Goal: Transaction & Acquisition: Purchase product/service

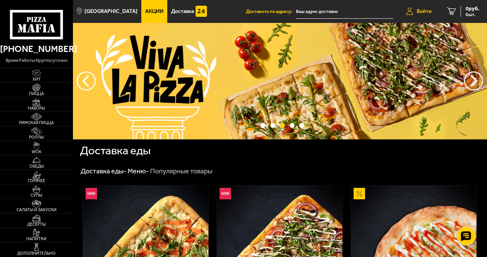
click at [421, 15] on link "Войти" at bounding box center [418, 11] width 41 height 23
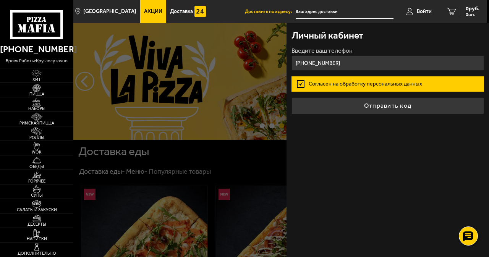
type input "[PHONE_NUMBER]"
click at [291, 97] on button "Отправить код" at bounding box center [387, 105] width 192 height 17
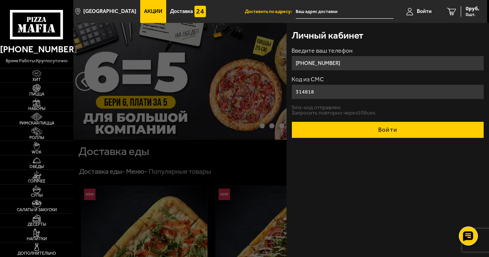
type input "314818"
click at [393, 133] on button "Войти" at bounding box center [387, 129] width 192 height 17
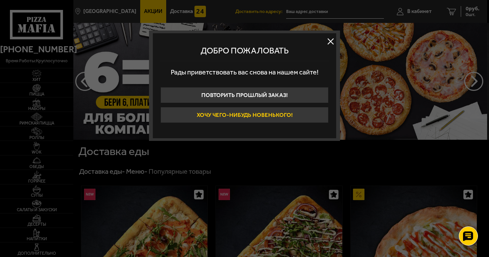
click at [317, 113] on button "Хочу чего-нибудь новенького!" at bounding box center [244, 115] width 168 height 16
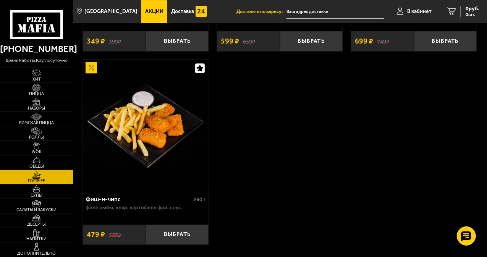
scroll to position [1128, 0]
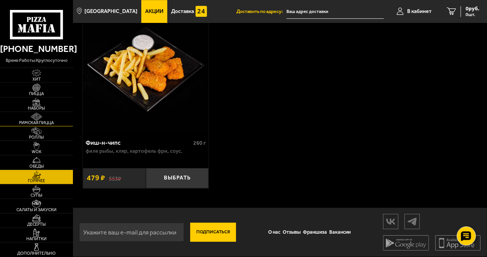
click at [45, 121] on span "Римская пицца" at bounding box center [36, 123] width 73 height 4
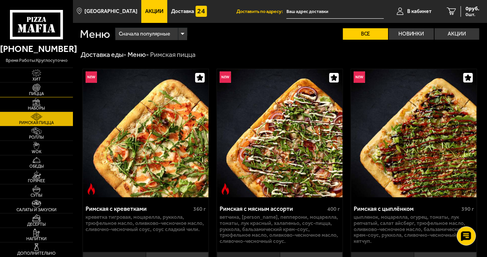
click at [40, 92] on span "Пицца" at bounding box center [36, 94] width 73 height 4
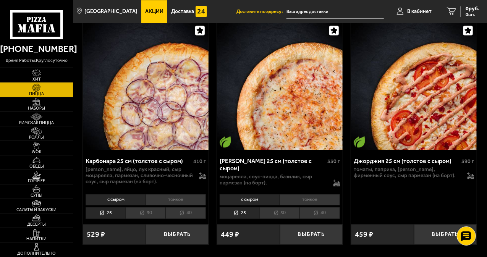
scroll to position [2253, 0]
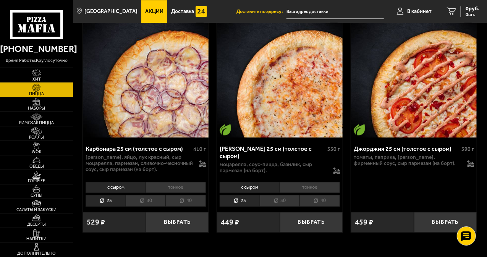
click at [292, 182] on li "тонкое" at bounding box center [309, 187] width 60 height 11
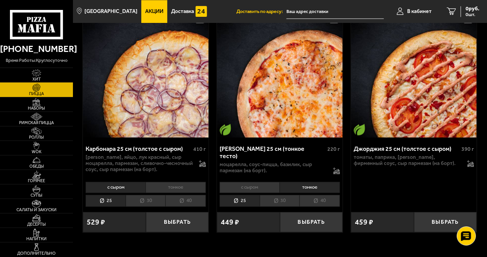
click at [274, 195] on li "30" at bounding box center [280, 201] width 40 height 12
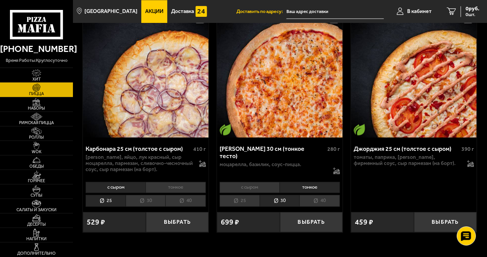
click at [249, 195] on li "25" at bounding box center [240, 201] width 40 height 12
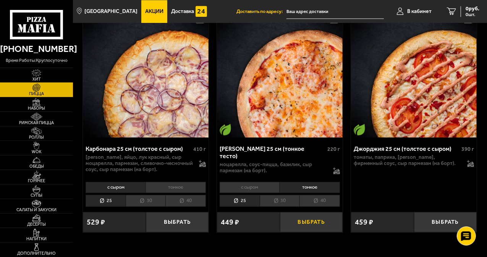
click at [309, 212] on button "Выбрать" at bounding box center [311, 222] width 63 height 20
click at [302, 212] on button "Выбрать" at bounding box center [311, 222] width 63 height 20
click at [40, 129] on img at bounding box center [36, 131] width 19 height 8
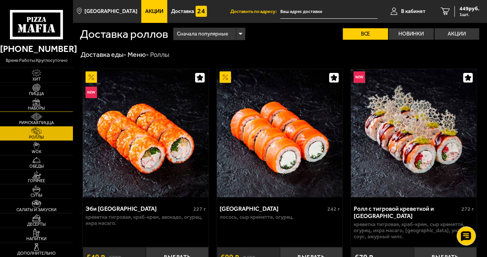
click at [40, 106] on span "Наборы" at bounding box center [36, 108] width 73 height 4
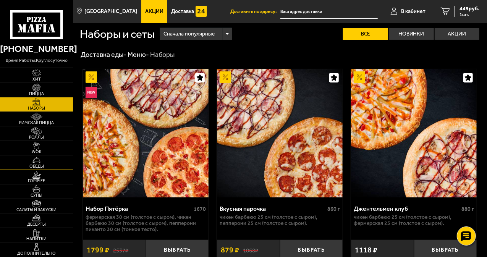
click at [44, 162] on img at bounding box center [36, 160] width 19 height 8
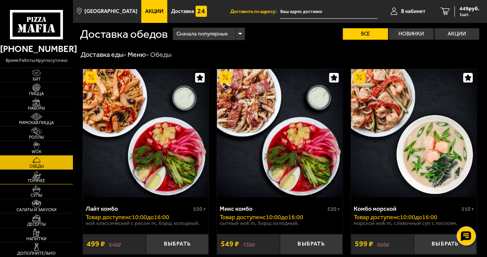
click at [23, 175] on link "Горячее" at bounding box center [36, 177] width 73 height 14
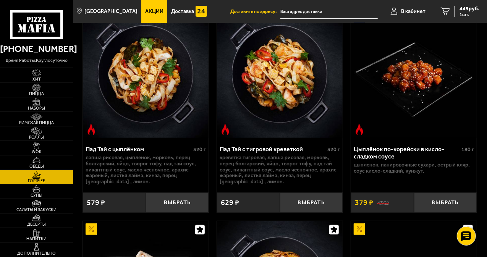
scroll to position [76, 0]
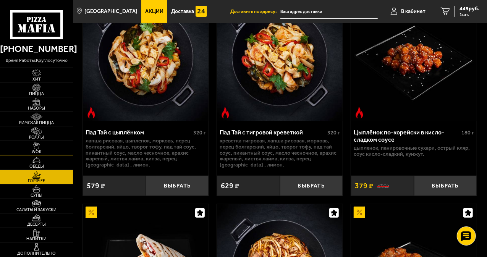
click at [36, 154] on span "WOK" at bounding box center [36, 152] width 73 height 4
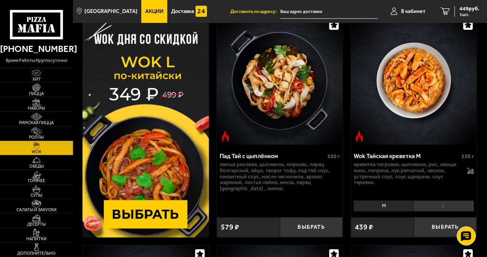
scroll to position [76, 0]
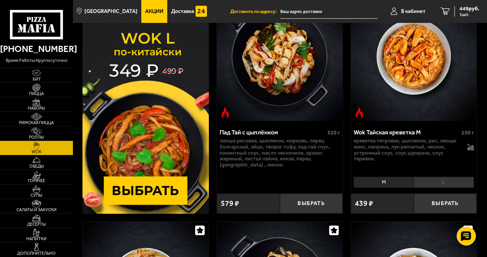
click at [141, 125] on img at bounding box center [145, 102] width 126 height 221
click at [167, 10] on link "Доставка" at bounding box center [189, 11] width 44 height 23
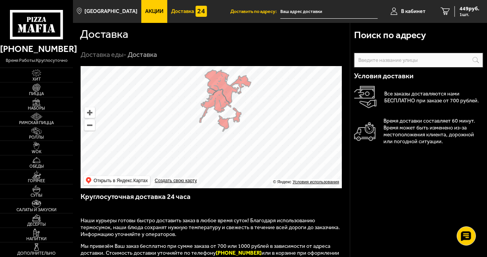
drag, startPoint x: 190, startPoint y: 162, endPoint x: 204, endPoint y: 136, distance: 30.4
click at [204, 136] on ymaps at bounding box center [211, 127] width 261 height 122
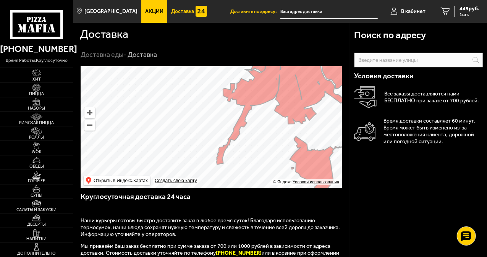
drag, startPoint x: 194, startPoint y: 128, endPoint x: 195, endPoint y: 141, distance: 13.1
click at [195, 141] on ymaps at bounding box center [211, 127] width 261 height 122
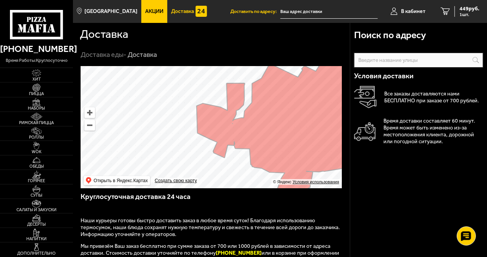
drag, startPoint x: 241, startPoint y: 128, endPoint x: 226, endPoint y: 152, distance: 28.2
click at [226, 152] on ymaps at bounding box center [211, 127] width 261 height 122
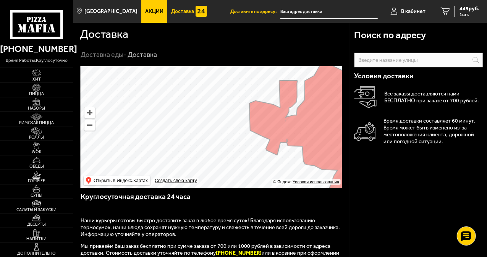
drag, startPoint x: 171, startPoint y: 152, endPoint x: 226, endPoint y: 154, distance: 55.0
click at [226, 154] on ymaps at bounding box center [211, 127] width 261 height 122
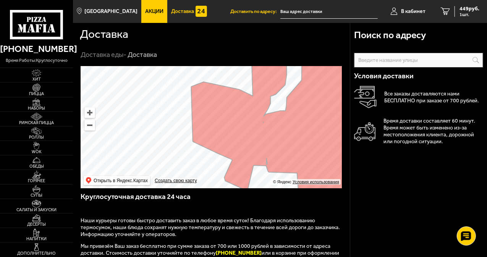
drag, startPoint x: 283, startPoint y: 135, endPoint x: 253, endPoint y: 142, distance: 31.5
click at [253, 142] on ymaps at bounding box center [211, 127] width 261 height 122
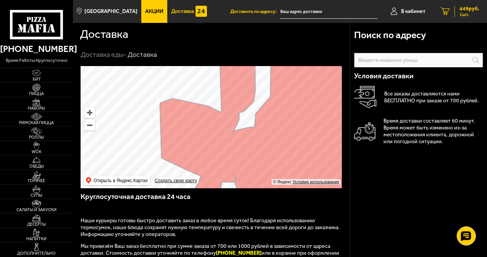
click at [460, 11] on span "449 руб." at bounding box center [469, 8] width 20 height 5
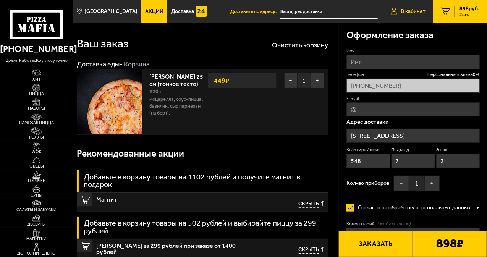
click at [419, 14] on link "В кабинет" at bounding box center [408, 11] width 50 height 23
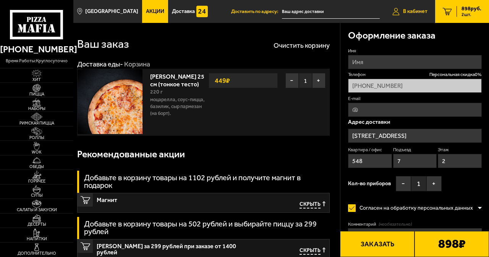
type input "[STREET_ADDRESS]"
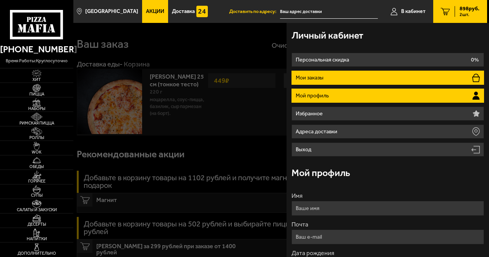
click at [336, 77] on li "Мои заказы" at bounding box center [387, 78] width 192 height 14
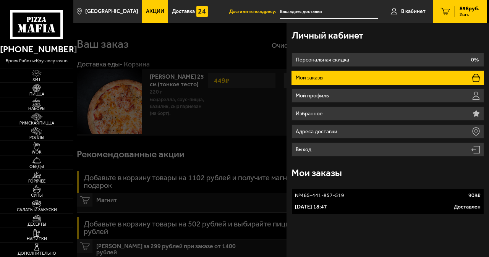
click at [383, 192] on div "№ 465-441-857-519 908 ₽" at bounding box center [387, 196] width 185 height 8
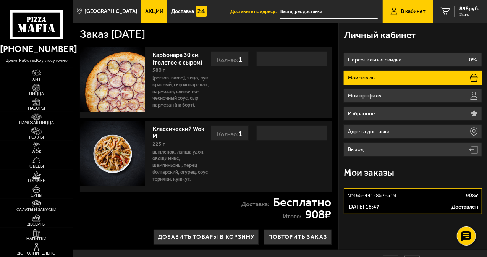
scroll to position [42, 0]
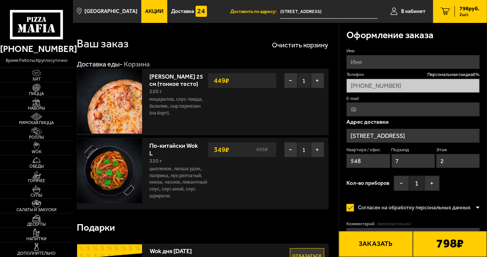
type input "Россия, Санкт-Петербург, проспект Будённого, 23к5"
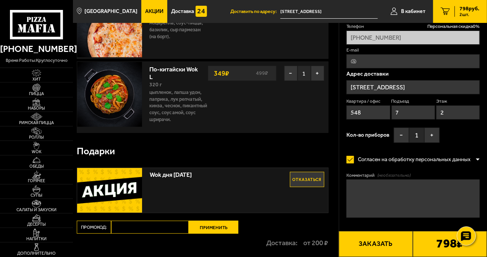
scroll to position [153, 0]
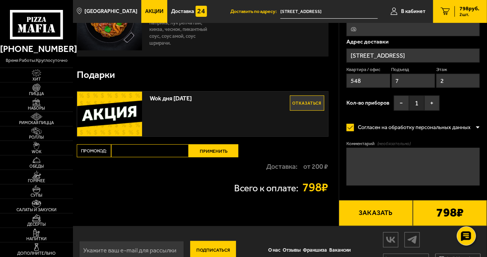
click at [132, 107] on img at bounding box center [109, 114] width 65 height 45
click at [133, 144] on input "Промокод:" at bounding box center [150, 150] width 78 height 13
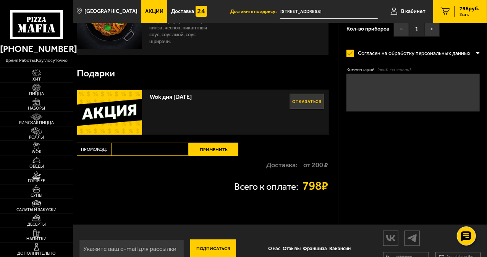
scroll to position [170, 0]
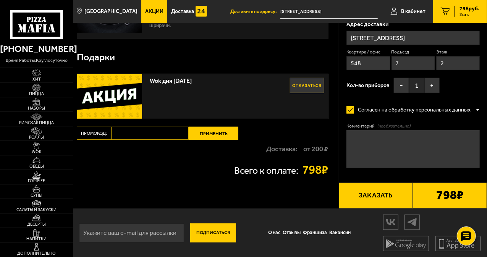
click at [384, 156] on textarea "Комментарий (необязательно)" at bounding box center [412, 149] width 133 height 38
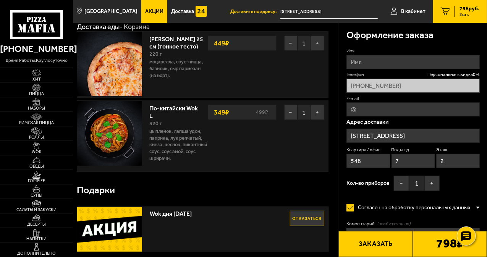
scroll to position [18, 0]
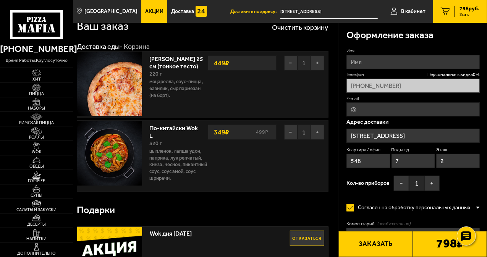
type textarea "Домофон не работает, позвоните по телефону, когда приедете +79130093264"
click at [403, 244] on button "Заказать" at bounding box center [376, 244] width 74 height 26
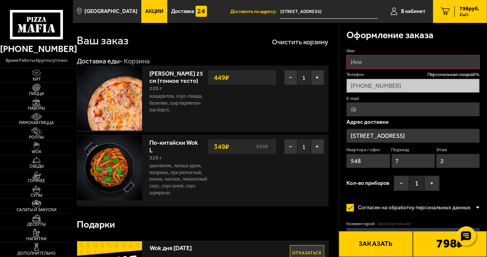
scroll to position [0, 0]
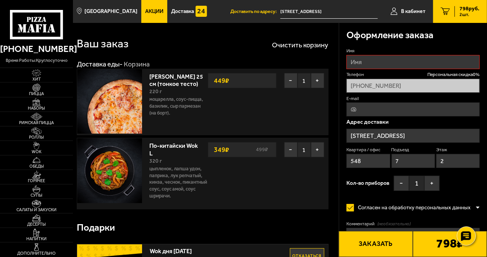
click at [394, 60] on input "Имя" at bounding box center [412, 62] width 133 height 14
type input "Галина"
click at [399, 239] on button "Заказать" at bounding box center [376, 244] width 74 height 26
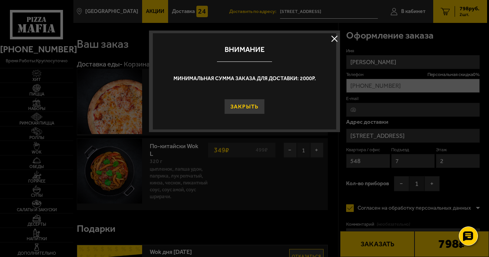
click at [257, 111] on button "Закрыть" at bounding box center [244, 106] width 41 height 15
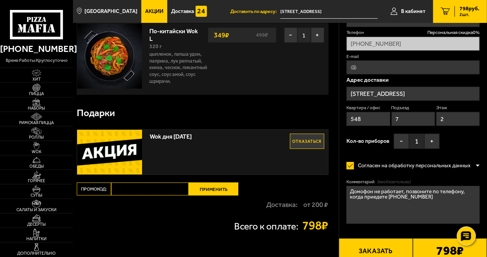
scroll to position [170, 0]
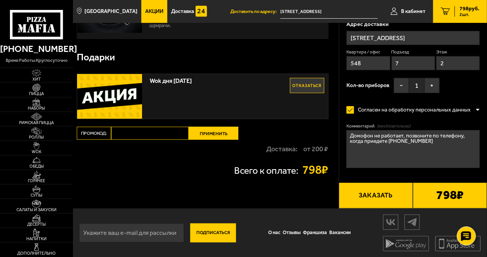
click at [389, 205] on button "Заказать" at bounding box center [376, 196] width 74 height 26
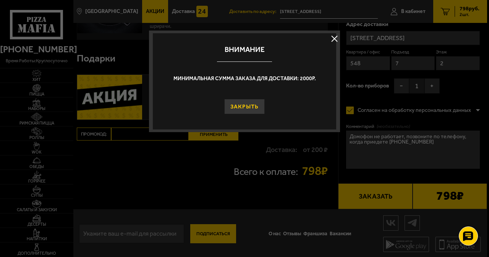
click at [256, 108] on button "Закрыть" at bounding box center [244, 106] width 41 height 15
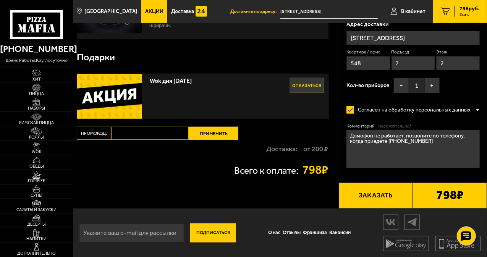
click at [279, 146] on p "Доставка:" at bounding box center [282, 148] width 31 height 7
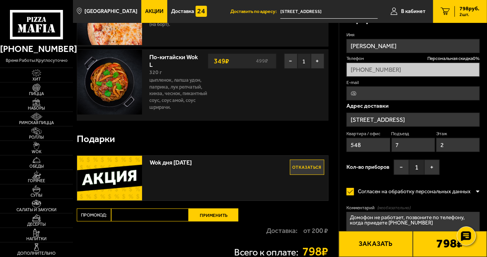
scroll to position [56, 0]
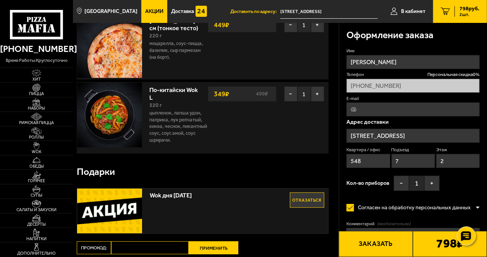
click at [402, 233] on button "Заказать" at bounding box center [376, 244] width 74 height 26
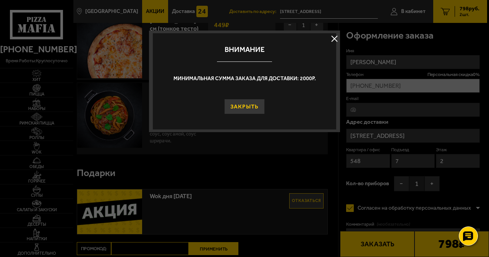
click at [260, 101] on button "Закрыть" at bounding box center [244, 106] width 41 height 15
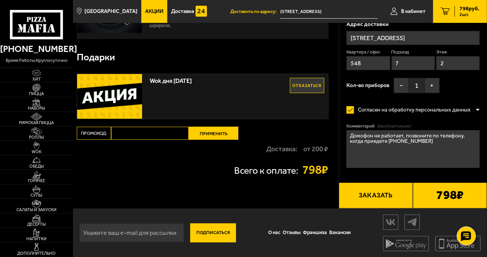
scroll to position [170, 0]
click at [376, 195] on button "Заказать" at bounding box center [376, 196] width 74 height 26
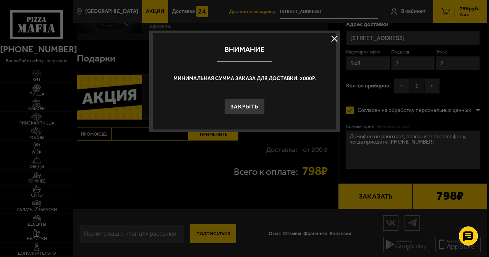
click at [242, 109] on button "Закрыть" at bounding box center [244, 106] width 41 height 15
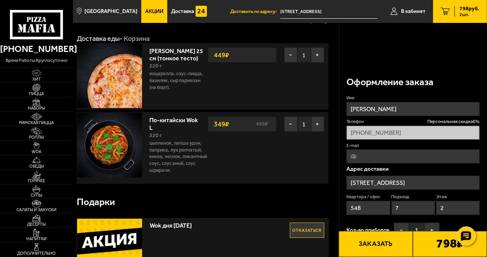
scroll to position [0, 0]
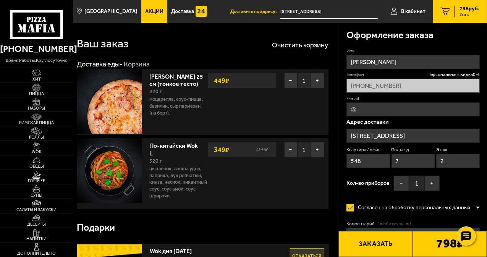
click at [395, 248] on button "Заказать" at bounding box center [376, 244] width 74 height 26
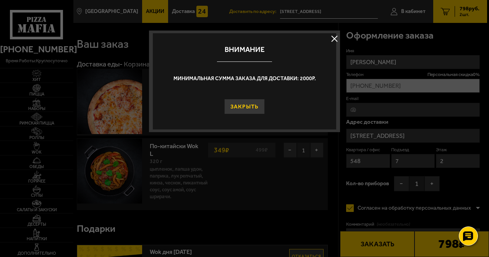
click at [252, 103] on button "Закрыть" at bounding box center [244, 106] width 41 height 15
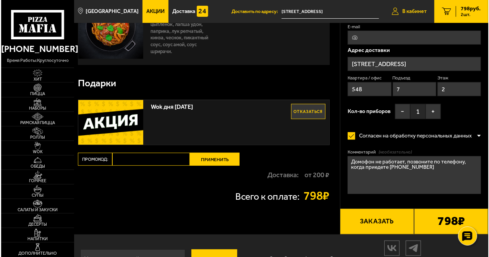
scroll to position [132, 0]
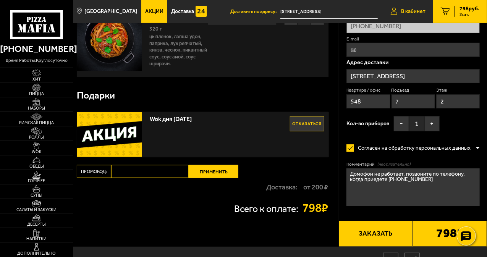
click at [416, 14] on span "В кабинет" at bounding box center [413, 11] width 24 height 5
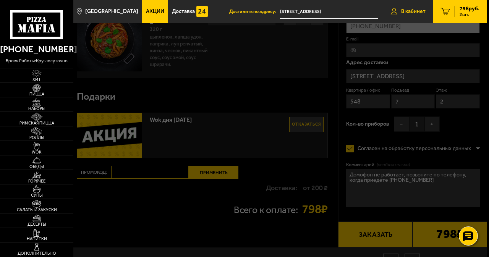
type input "Россия, Санкт-Петербург, проспект Будённого, 23к5"
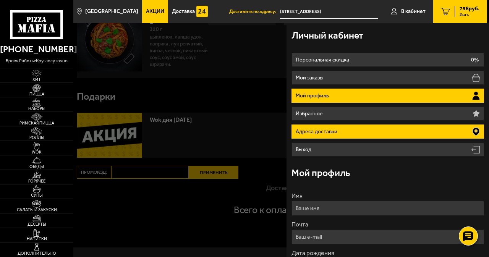
click at [325, 129] on p "Адреса доставки" at bounding box center [318, 131] width 44 height 5
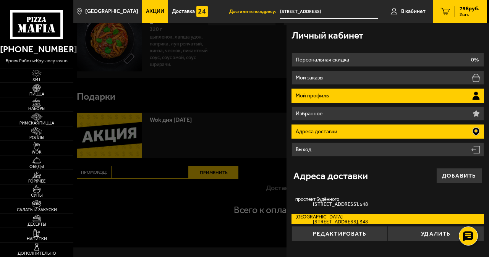
click at [338, 89] on li "Мой профиль" at bounding box center [387, 96] width 192 height 14
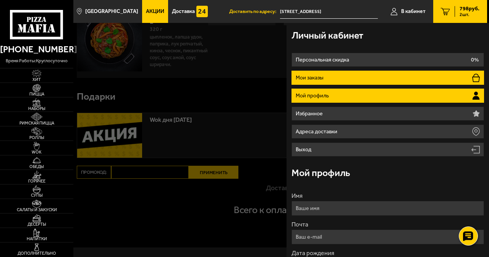
click at [331, 77] on li "Мои заказы" at bounding box center [387, 78] width 192 height 14
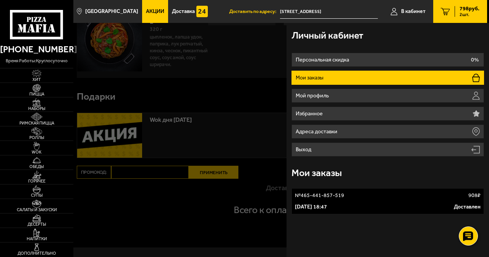
click at [327, 209] on p "[DATE] 18:47" at bounding box center [311, 207] width 32 height 8
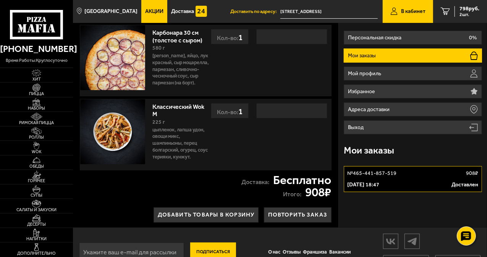
scroll to position [39, 0]
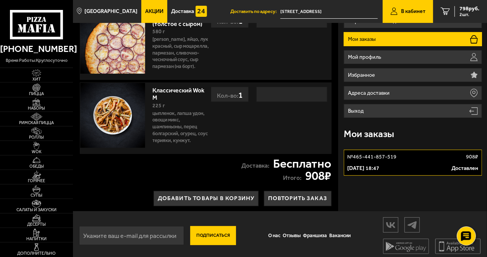
click at [402, 6] on link "В кабинет" at bounding box center [408, 11] width 50 height 23
click at [457, 9] on div "798 руб. 2 шт." at bounding box center [466, 11] width 25 height 11
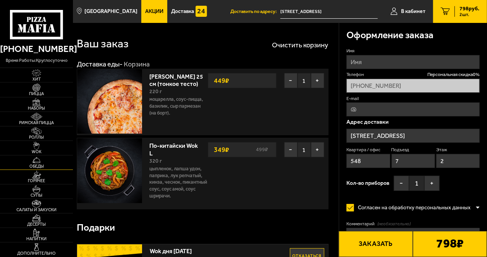
click at [35, 162] on img at bounding box center [36, 160] width 19 height 8
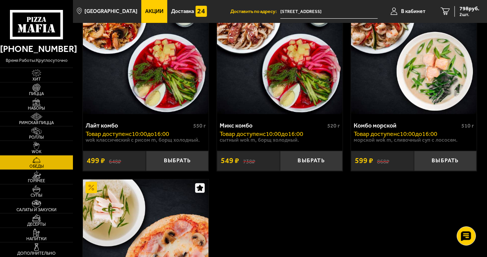
scroll to position [153, 0]
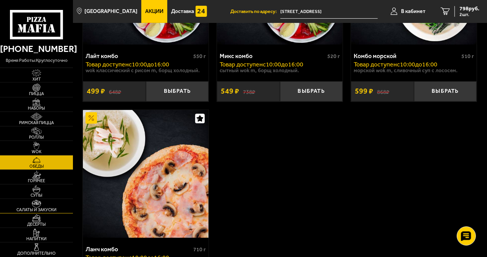
click at [41, 201] on img at bounding box center [36, 204] width 19 height 8
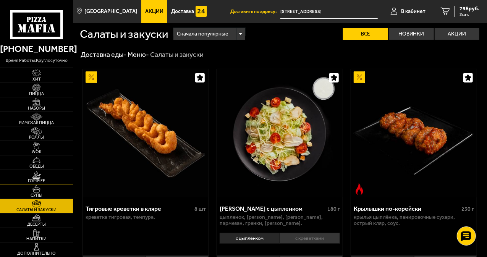
click at [42, 178] on img at bounding box center [36, 175] width 19 height 8
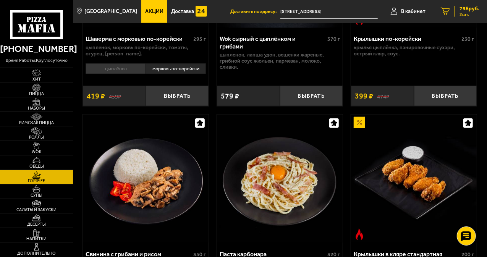
scroll to position [420, 0]
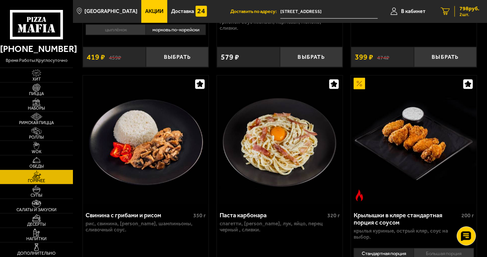
click at [455, 11] on div "798 руб. 2 шт." at bounding box center [466, 11] width 25 height 11
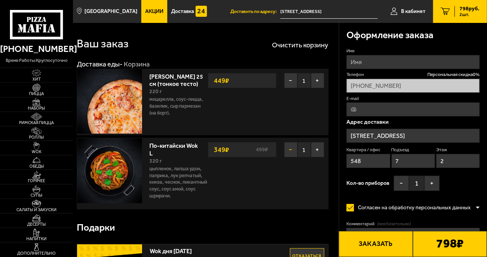
click at [293, 147] on button "−" at bounding box center [290, 149] width 13 height 15
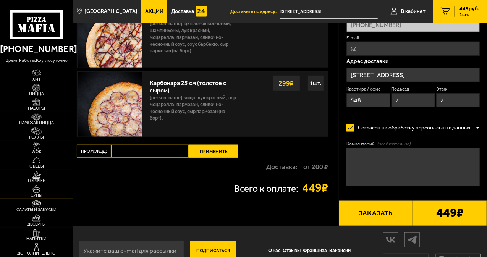
scroll to position [302, 0]
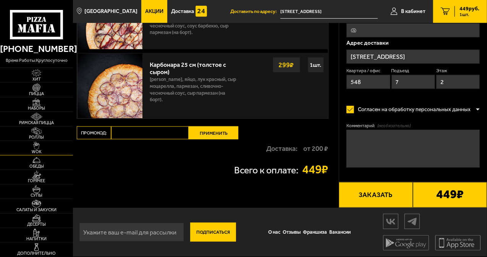
click at [43, 147] on img at bounding box center [36, 146] width 19 height 8
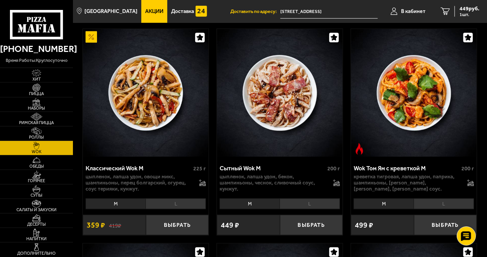
scroll to position [496, 0]
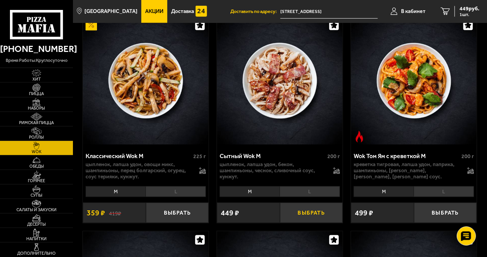
click at [307, 210] on button "Выбрать" at bounding box center [311, 213] width 63 height 20
click at [469, 15] on span "2 шт." at bounding box center [469, 14] width 20 height 5
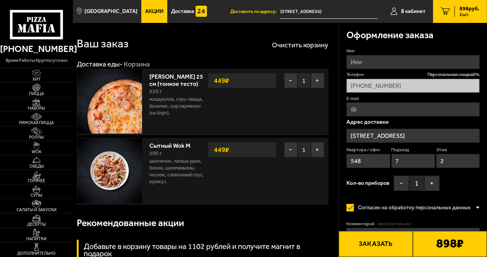
click at [375, 59] on input "Имя" at bounding box center [412, 62] width 133 height 14
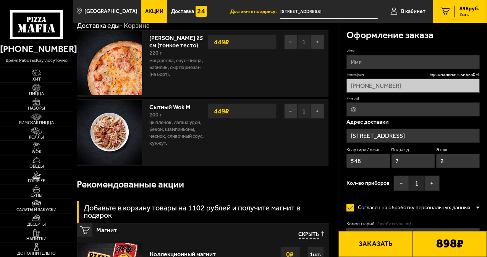
scroll to position [38, 0]
click at [374, 60] on input "Имя" at bounding box center [412, 62] width 133 height 14
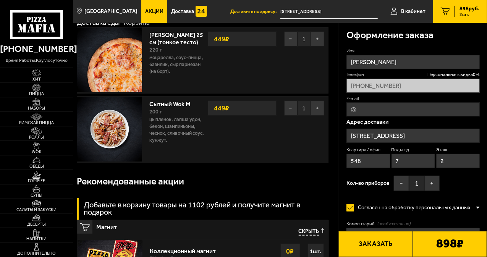
scroll to position [191, 0]
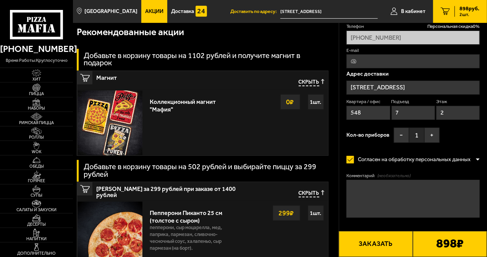
type input "Галина"
click at [400, 194] on textarea "Комментарий (необязательно)" at bounding box center [412, 198] width 133 height 38
type textarea "п"
type textarea "К"
type textarea "Позвоните по номеру +79130093264 когда приедете"
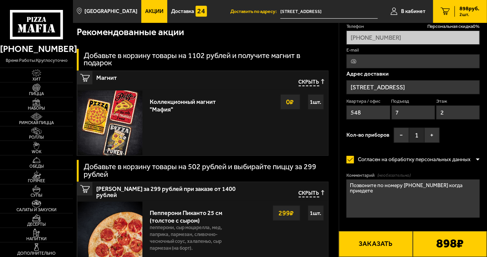
click at [378, 249] on button "Заказать" at bounding box center [376, 244] width 74 height 26
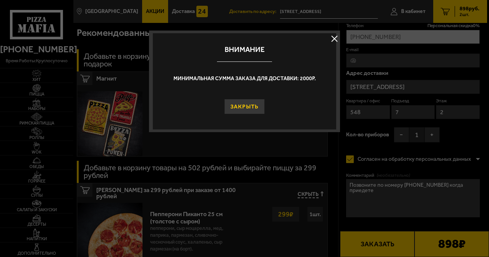
click at [239, 107] on button "Закрыть" at bounding box center [244, 106] width 41 height 15
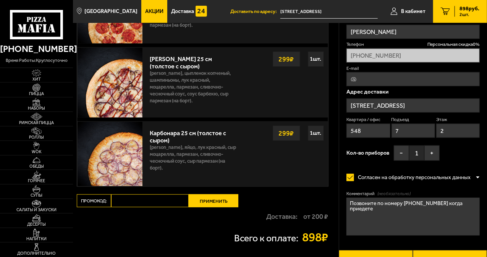
scroll to position [443, 0]
